Goal: Information Seeking & Learning: Learn about a topic

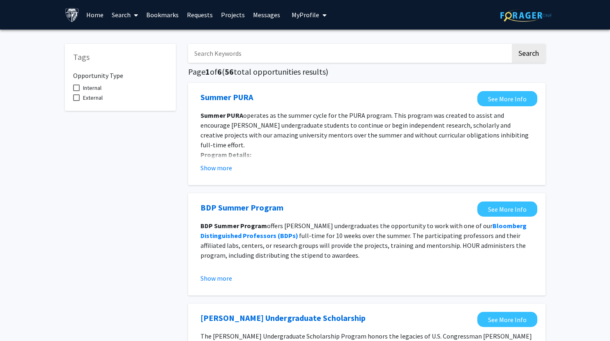
click at [278, 51] on input "Search Keywords" at bounding box center [349, 53] width 322 height 19
click at [529, 53] on button "Search" at bounding box center [529, 53] width 34 height 19
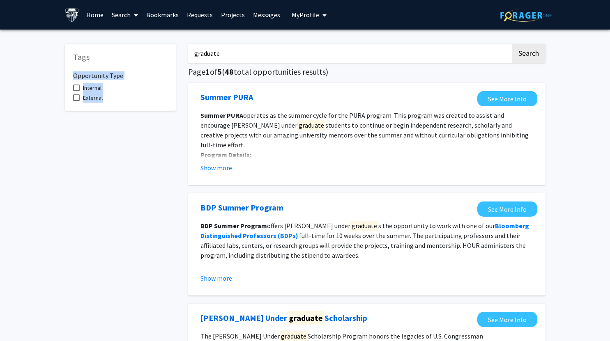
drag, startPoint x: 207, startPoint y: 51, endPoint x: 126, endPoint y: 61, distance: 82.0
click at [211, 55] on input "graduate" at bounding box center [349, 53] width 322 height 19
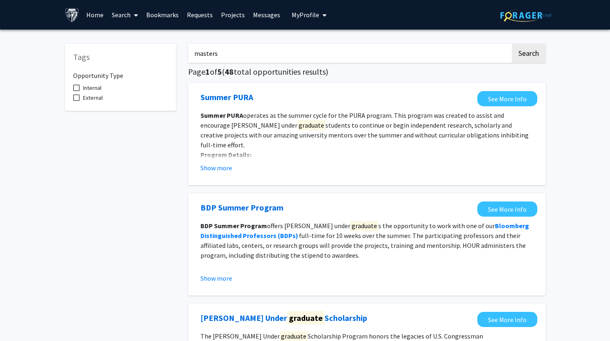
click at [512, 44] on button "Search" at bounding box center [529, 53] width 34 height 19
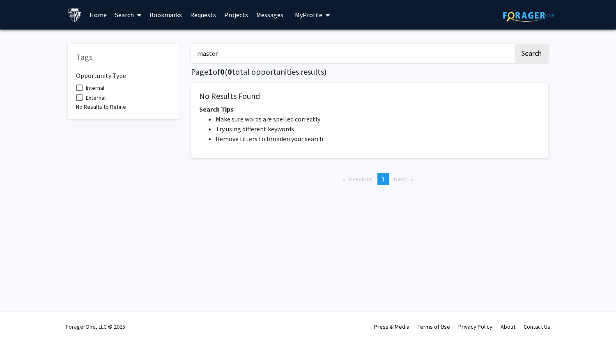
click at [515, 44] on button "Search" at bounding box center [532, 53] width 34 height 19
click at [530, 51] on button "Search" at bounding box center [532, 53] width 34 height 19
type input "masters"
